Goal: Information Seeking & Learning: Learn about a topic

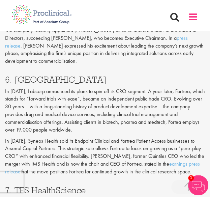
click at [194, 17] on span at bounding box center [193, 17] width 10 height 10
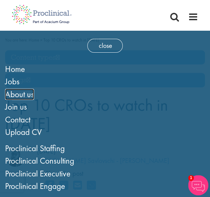
click at [21, 99] on span "About us" at bounding box center [19, 94] width 29 height 11
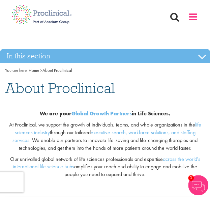
click at [193, 16] on span at bounding box center [193, 17] width 10 height 10
